Goal: Information Seeking & Learning: Check status

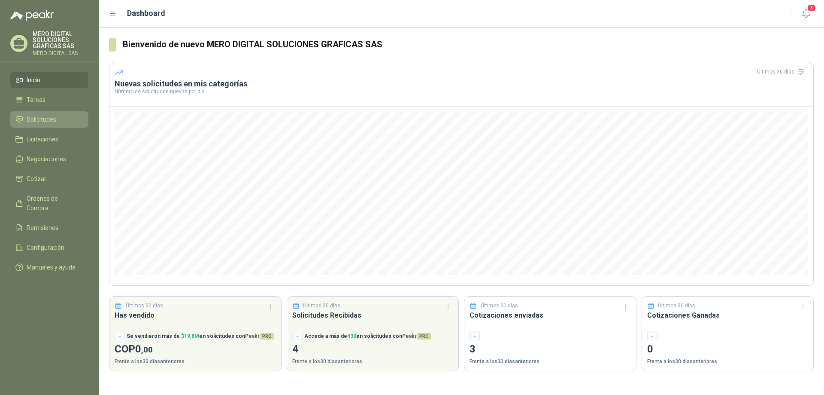
click at [53, 117] on span "Solicitudes" at bounding box center [42, 119] width 30 height 9
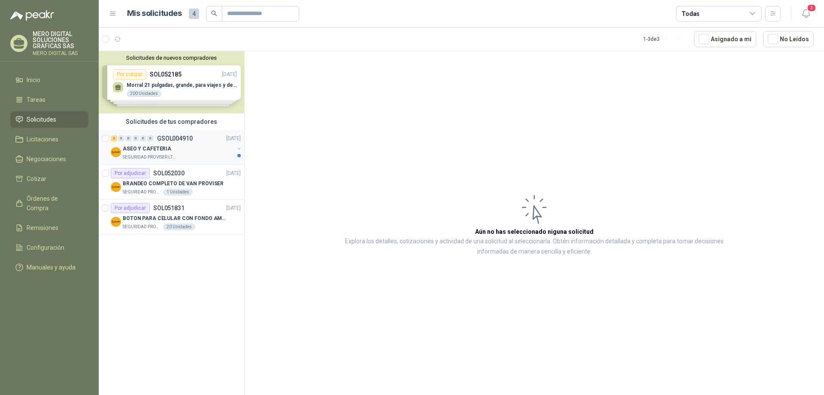
click at [214, 155] on div "SEGURIDAD PROVISER LTDA" at bounding box center [178, 157] width 111 height 7
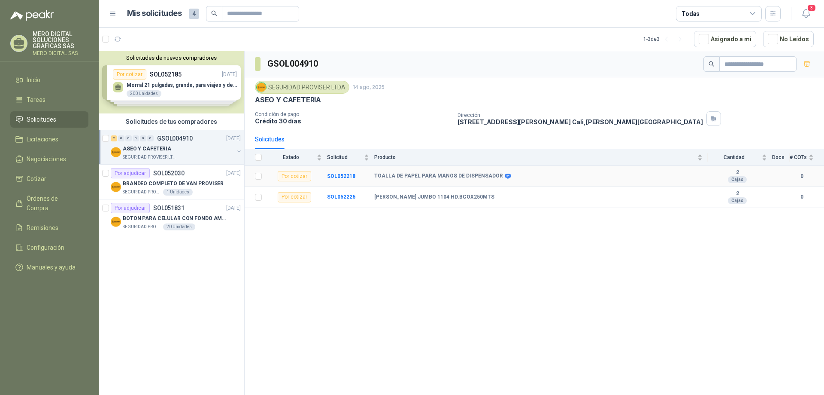
click at [402, 171] on td "TOALLA DE PAPEL PARA MANOS DE DISPENSADOR" at bounding box center [541, 176] width 334 height 21
click at [283, 176] on div "Por cotizar" at bounding box center [294, 176] width 33 height 10
click at [304, 179] on div "Por cotizar" at bounding box center [294, 176] width 33 height 10
click at [351, 174] on b "SOL052218" at bounding box center [341, 176] width 28 height 6
click at [342, 176] on b "SOL052218" at bounding box center [341, 176] width 28 height 6
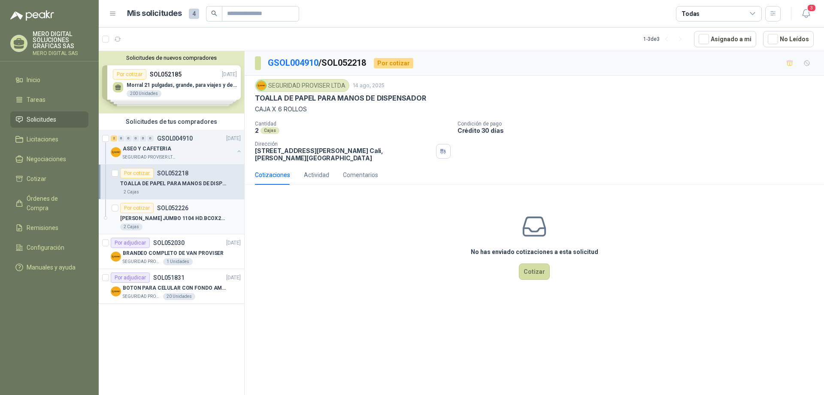
click at [189, 218] on p "[PERSON_NAME] JUMBO 1104 HD.BCOX250MTS" at bounding box center [173, 218] width 107 height 8
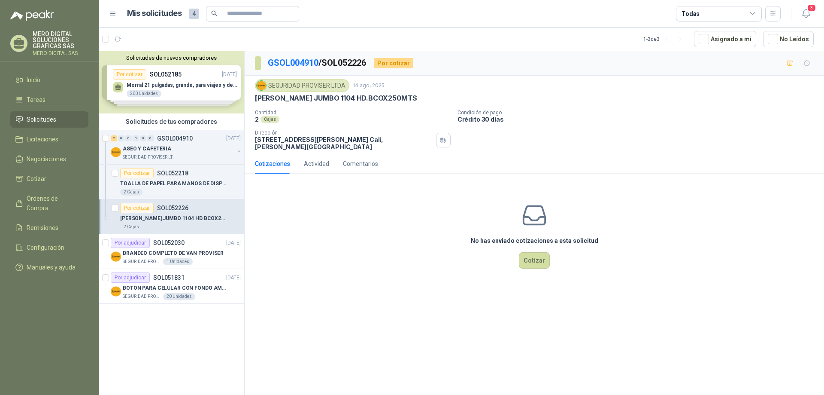
click at [168, 83] on div "Solicitudes de nuevos compradores Por cotizar SOL052185 [DATE] Morral 21 pulgad…" at bounding box center [172, 82] width 146 height 62
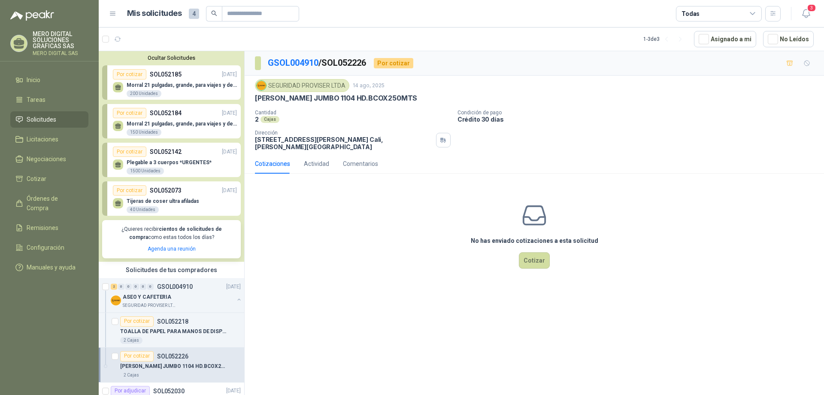
click at [153, 58] on button "Ocultar Solicitudes" at bounding box center [171, 58] width 139 height 6
